Goal: Information Seeking & Learning: Learn about a topic

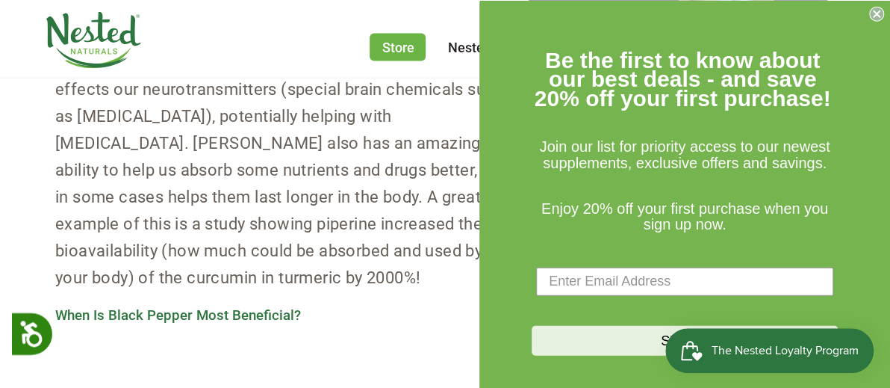
scroll to position [1187, 0]
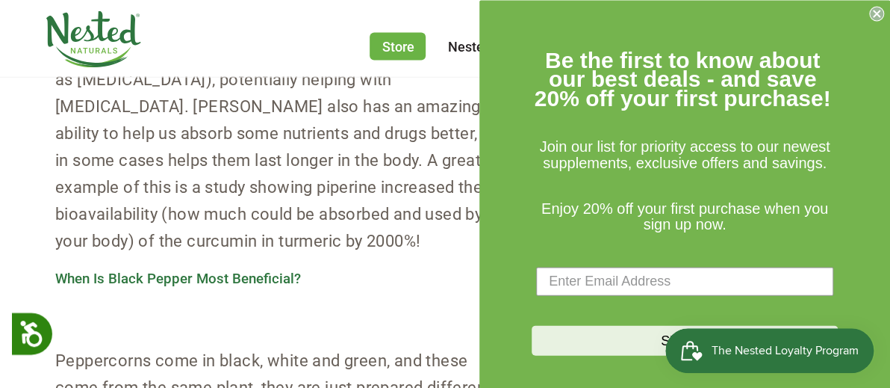
click at [879, 8] on circle "Close dialog" at bounding box center [877, 14] width 14 height 14
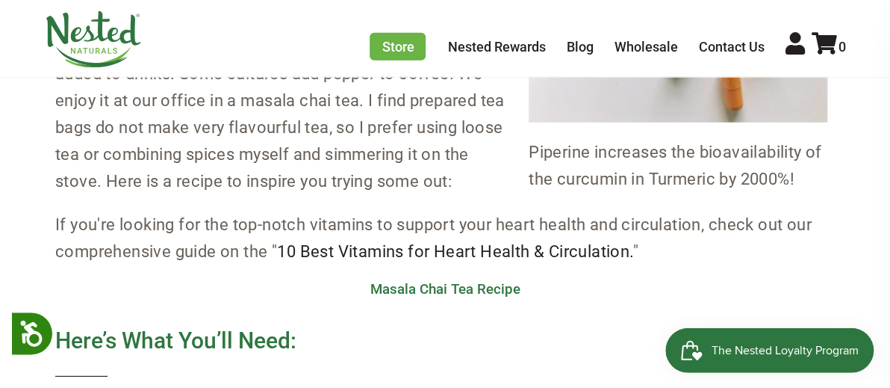
scroll to position [1741, 0]
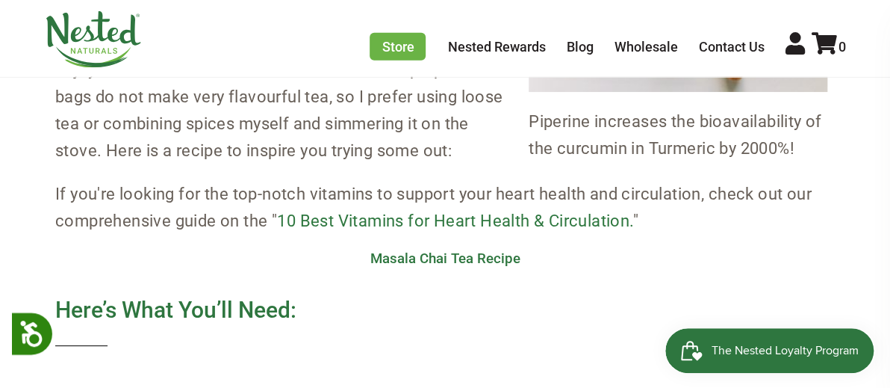
click at [439, 225] on link "10 Best Vitamins for Heart Health & Circulation." at bounding box center [454, 220] width 355 height 19
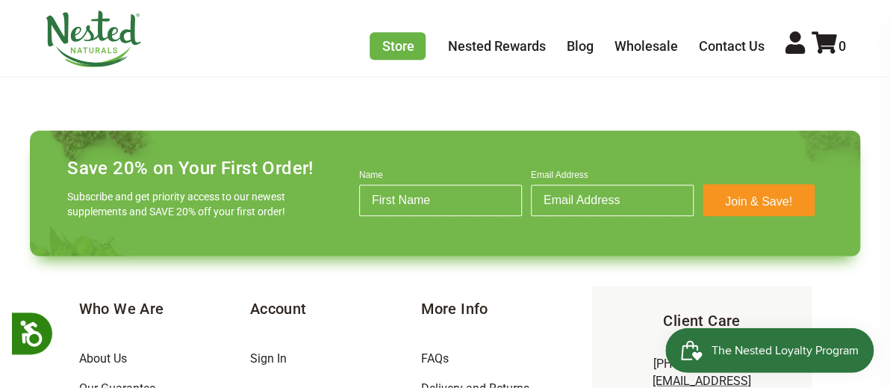
scroll to position [475, 0]
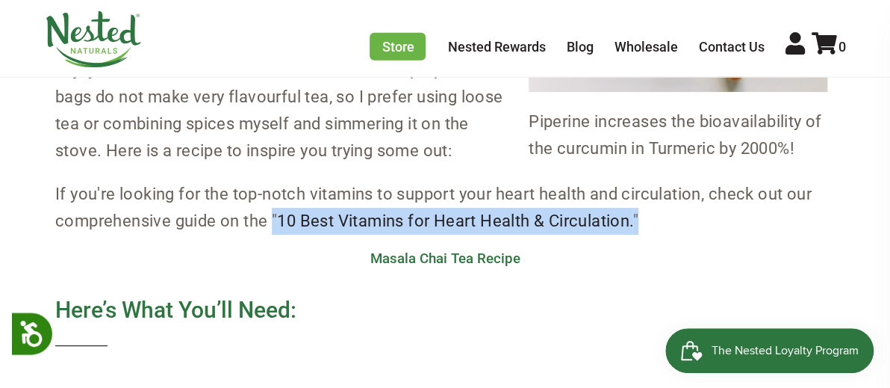
drag, startPoint x: 275, startPoint y: 212, endPoint x: 647, endPoint y: 221, distance: 372.7
click at [647, 221] on p "If you're looking for the top-notch vitamins to support your heart health and c…" at bounding box center [445, 208] width 780 height 54
copy p "" 10 Best Vitamins for Heart Health & Circulation. ""
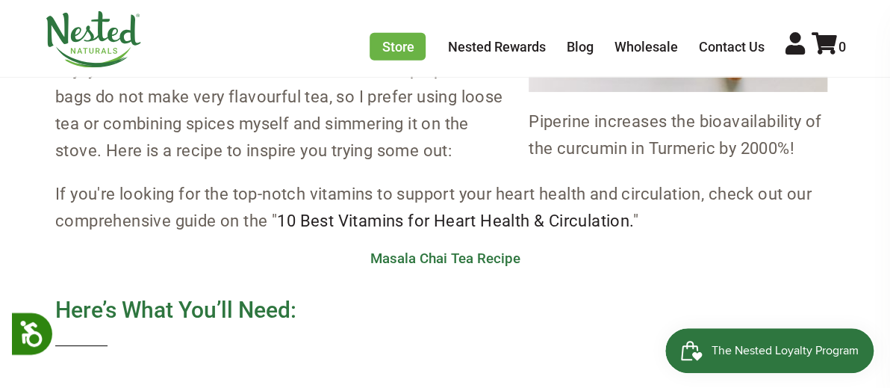
click at [328, 267] on div "For this instalment of the Kitchen Spice Series , we’re talking about a spice t…" at bounding box center [445, 9] width 780 height 1877
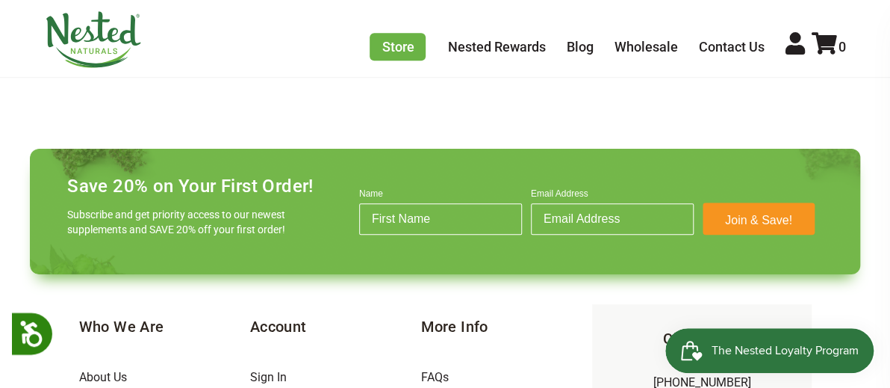
scroll to position [2293, 0]
